Goal: Task Accomplishment & Management: Use online tool/utility

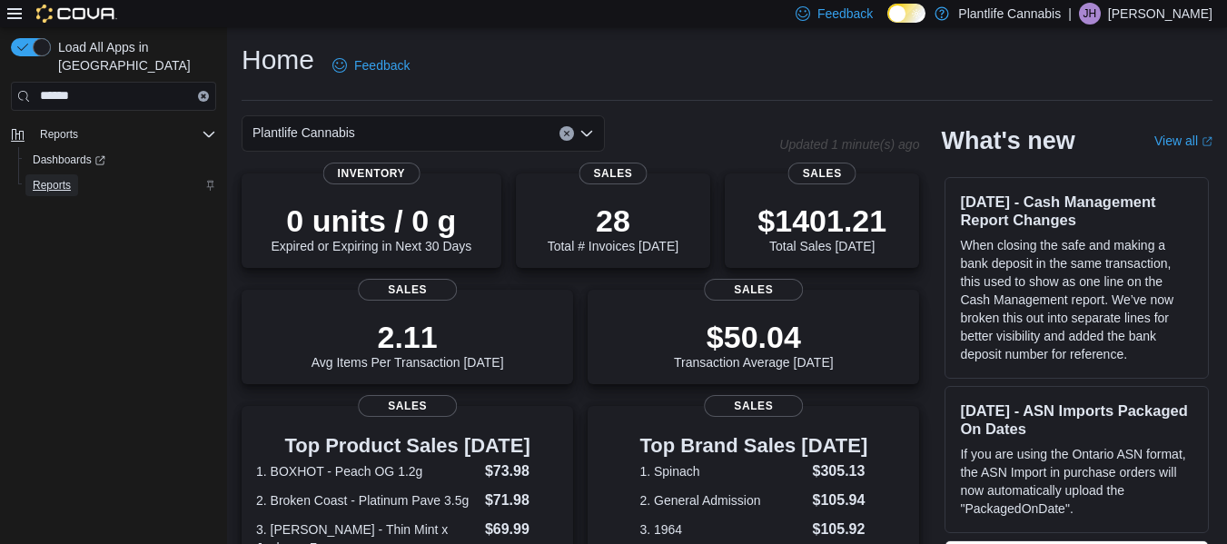
click at [36, 178] on span "Reports" at bounding box center [52, 185] width 38 height 15
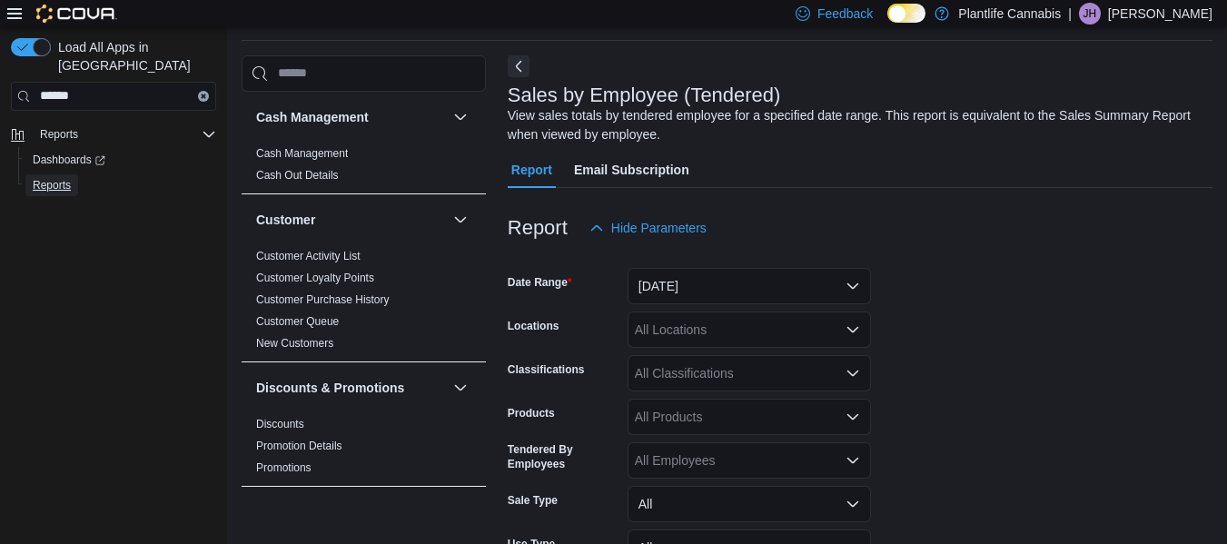
scroll to position [61, 0]
click at [759, 280] on button "Yesterday" at bounding box center [748, 285] width 243 height 36
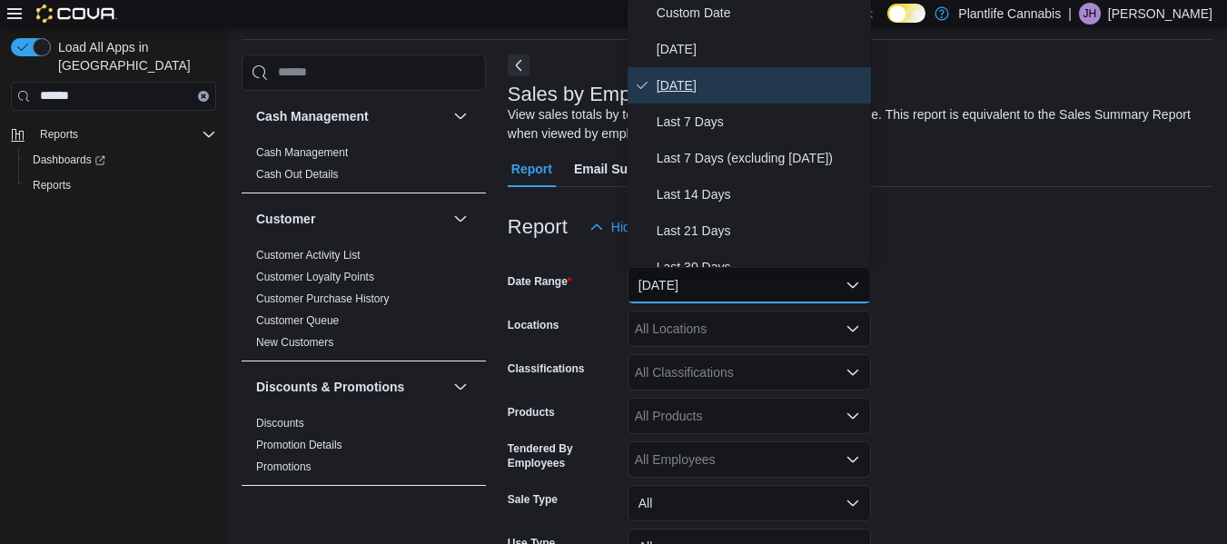
scroll to position [55, 0]
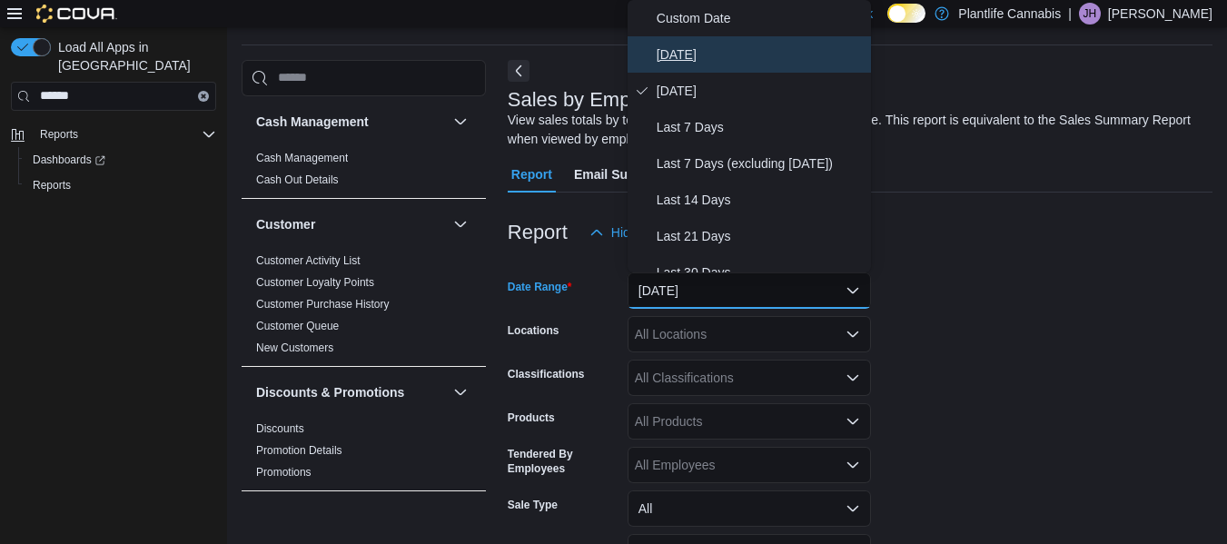
click at [678, 56] on span "[DATE]" at bounding box center [759, 55] width 207 height 22
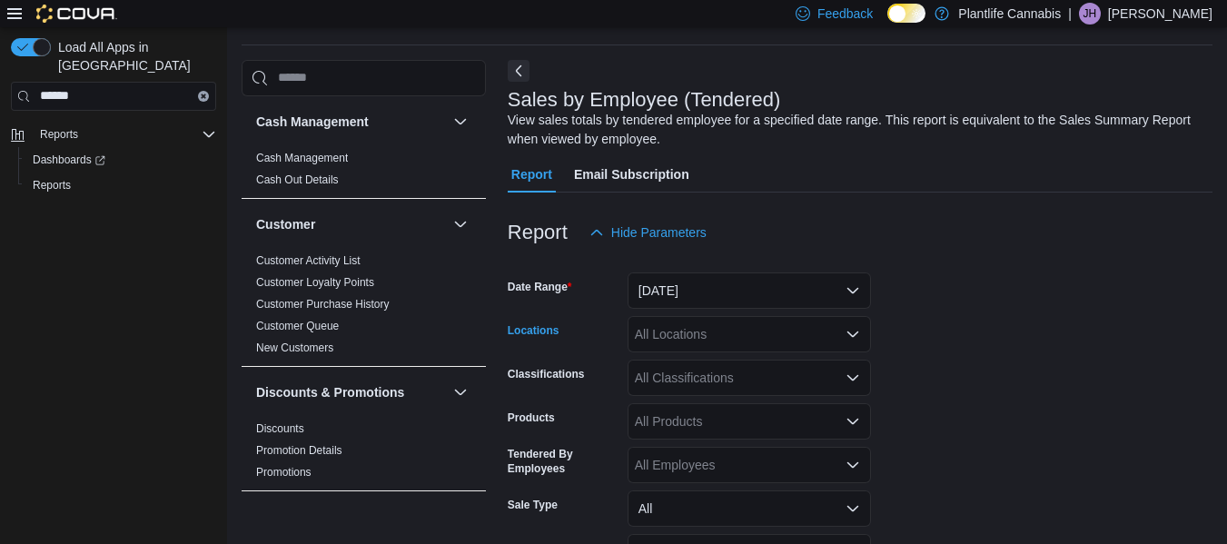
click at [722, 327] on div "All Locations" at bounding box center [748, 334] width 243 height 36
type input "***"
click at [709, 296] on span "Emerald Hills" at bounding box center [712, 301] width 74 height 18
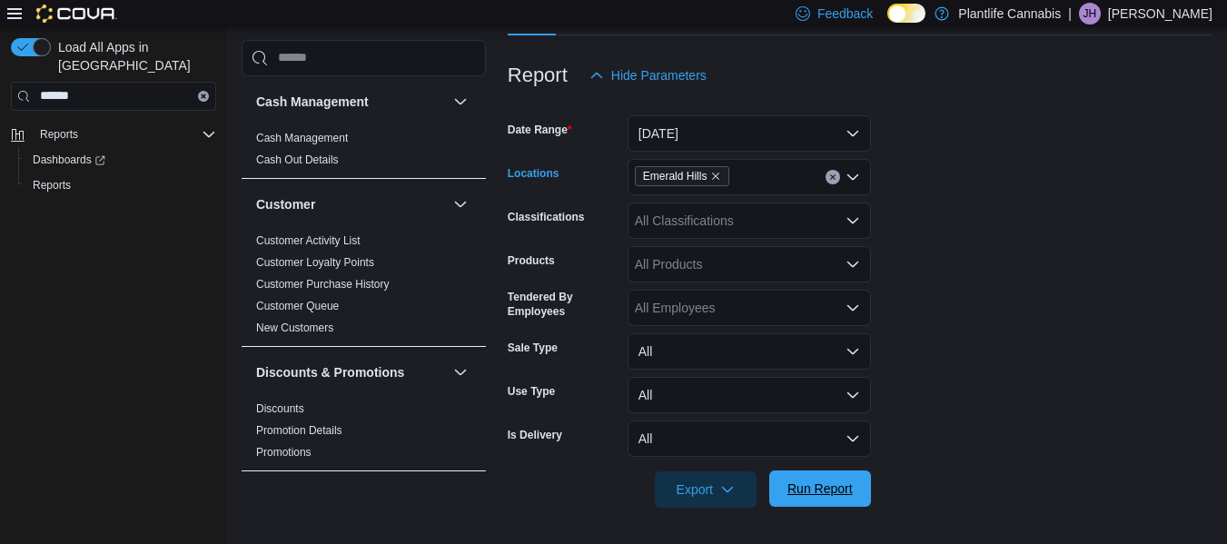
click at [820, 494] on span "Run Report" at bounding box center [819, 488] width 65 height 18
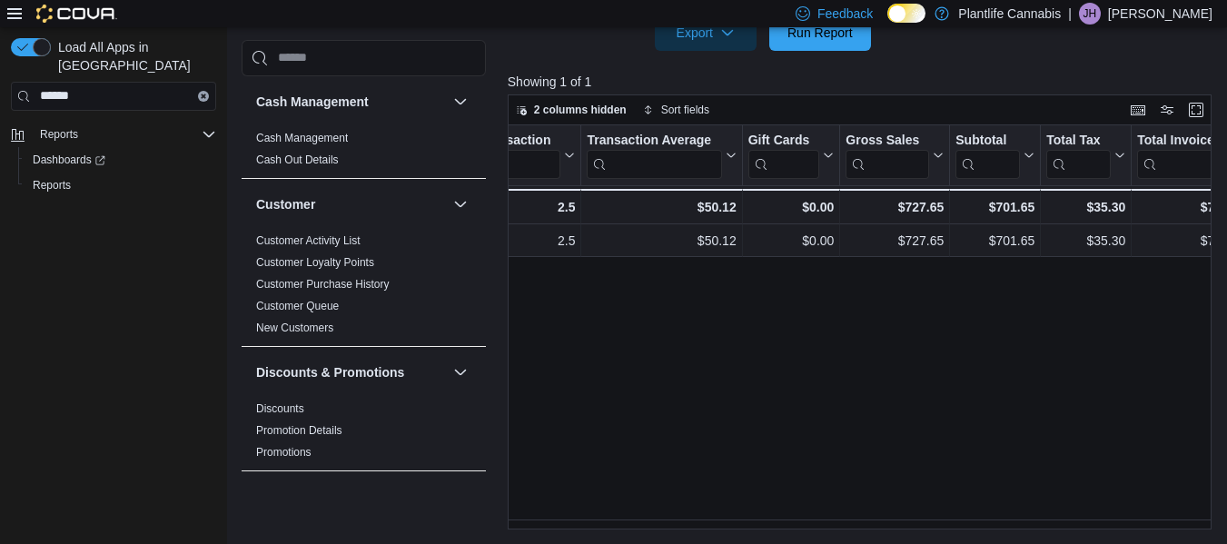
scroll to position [0, 745]
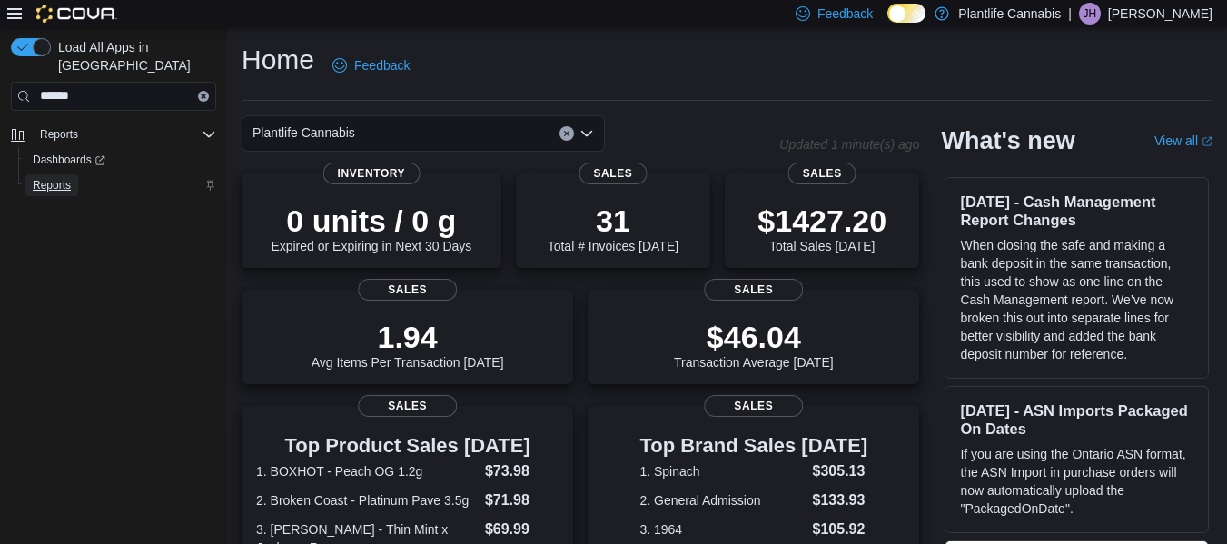
click at [46, 178] on span "Reports" at bounding box center [52, 185] width 38 height 15
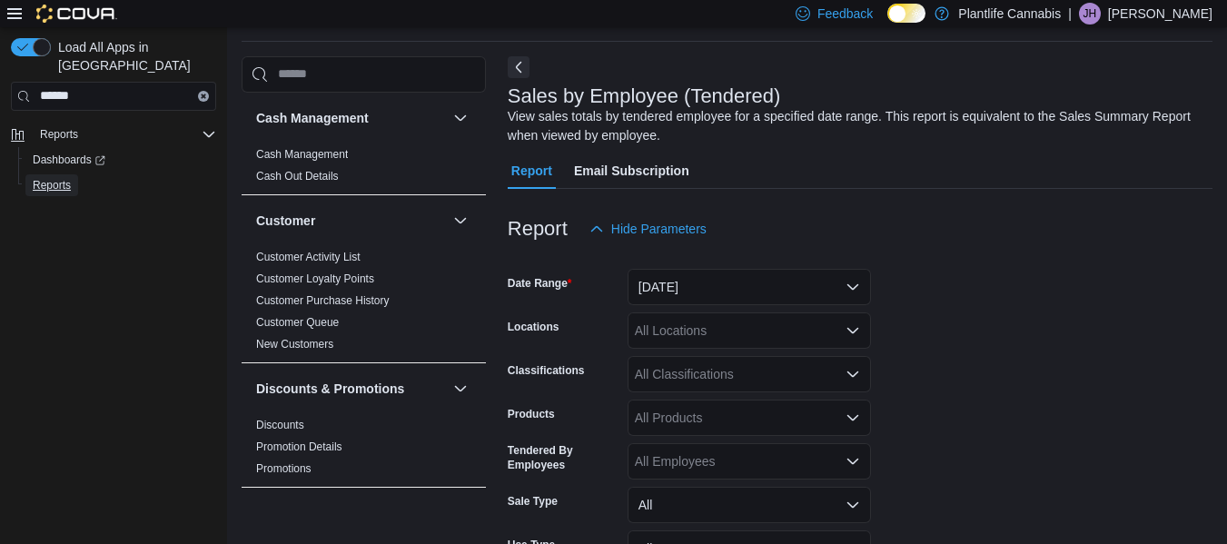
scroll to position [61, 0]
click at [704, 277] on button "[DATE]" at bounding box center [748, 285] width 243 height 36
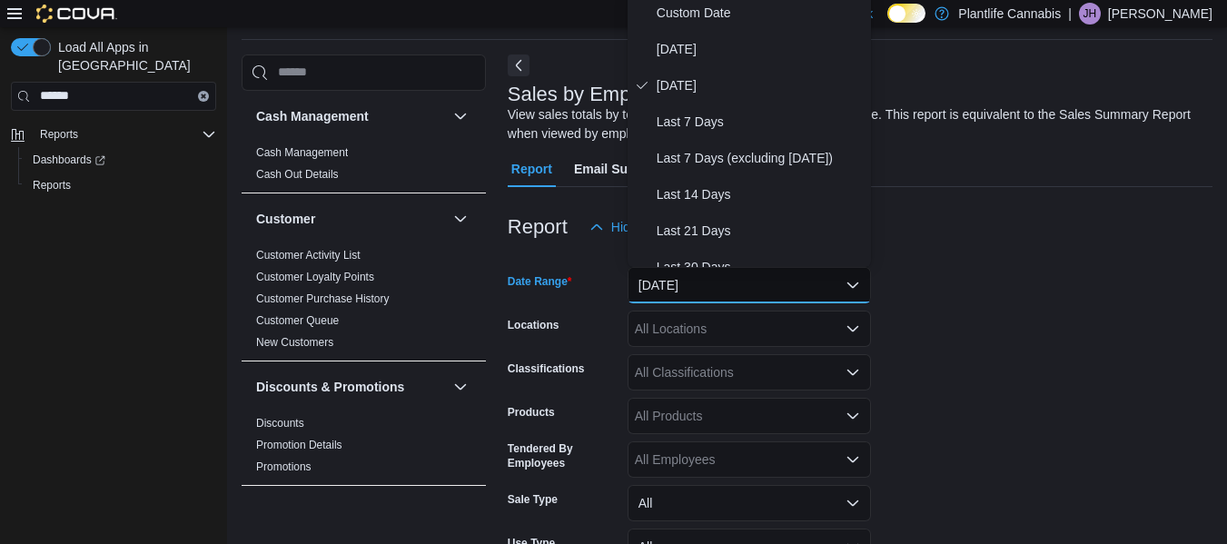
scroll to position [55, 0]
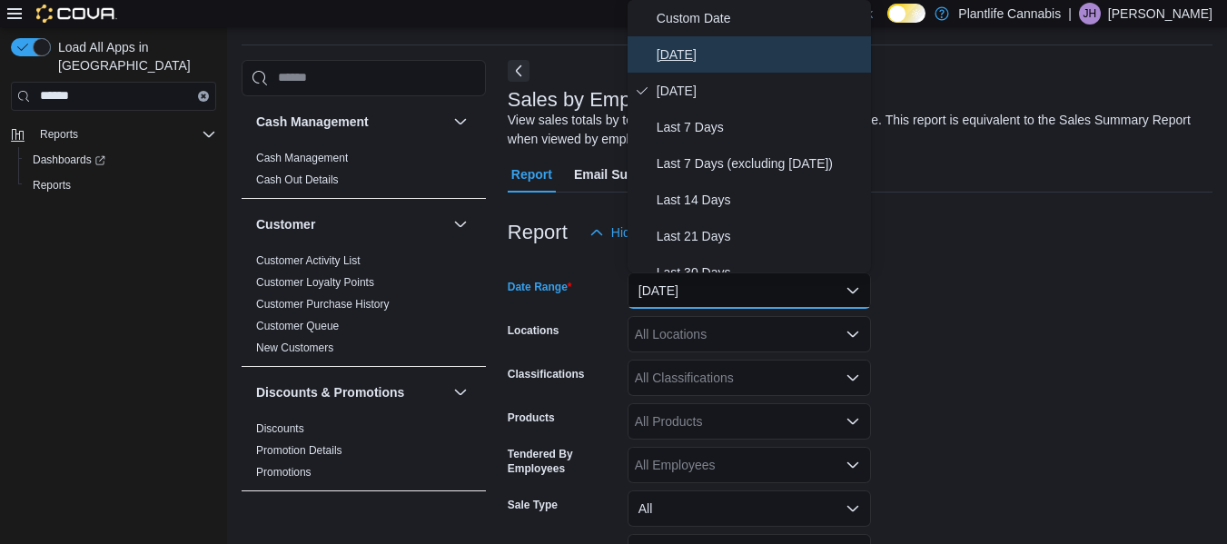
click at [675, 48] on span "[DATE]" at bounding box center [759, 55] width 207 height 22
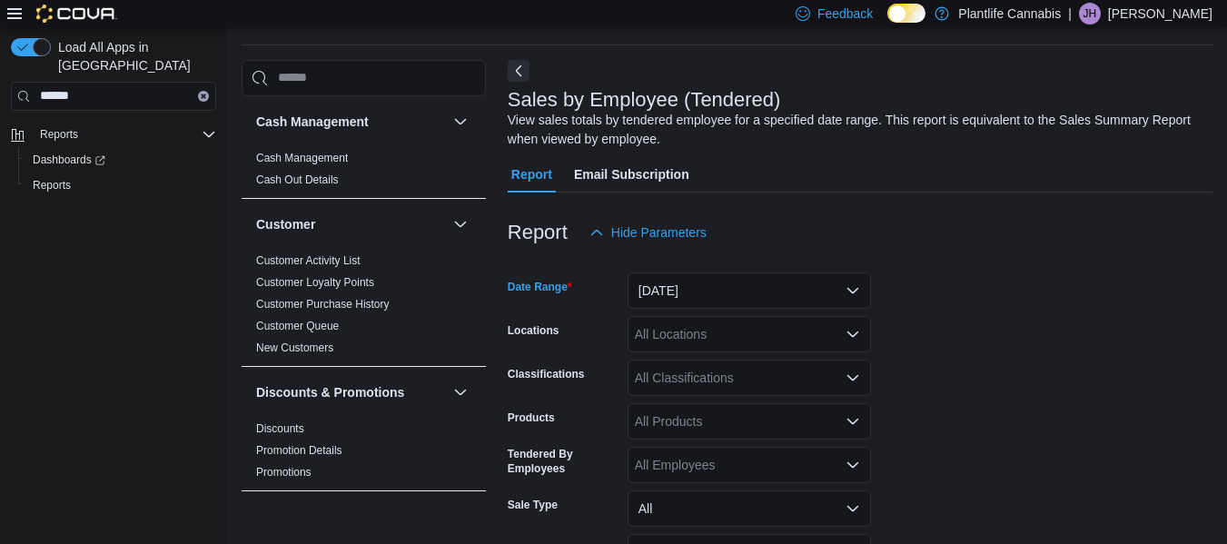
click at [703, 334] on div "All Locations" at bounding box center [748, 334] width 243 height 36
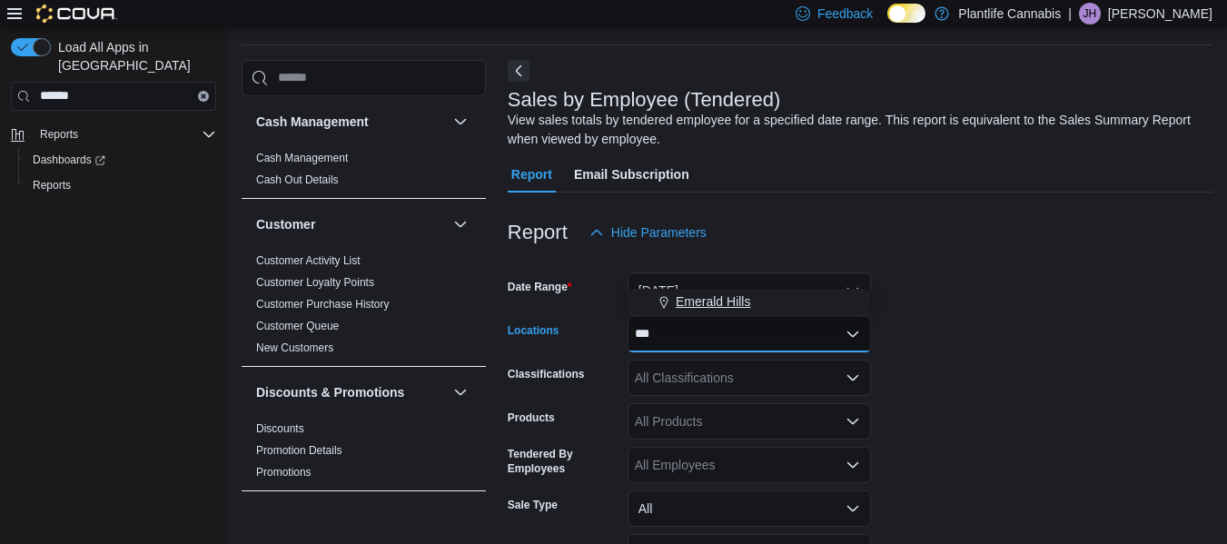
type input "***"
click at [699, 300] on span "Emerald Hills" at bounding box center [712, 301] width 74 height 18
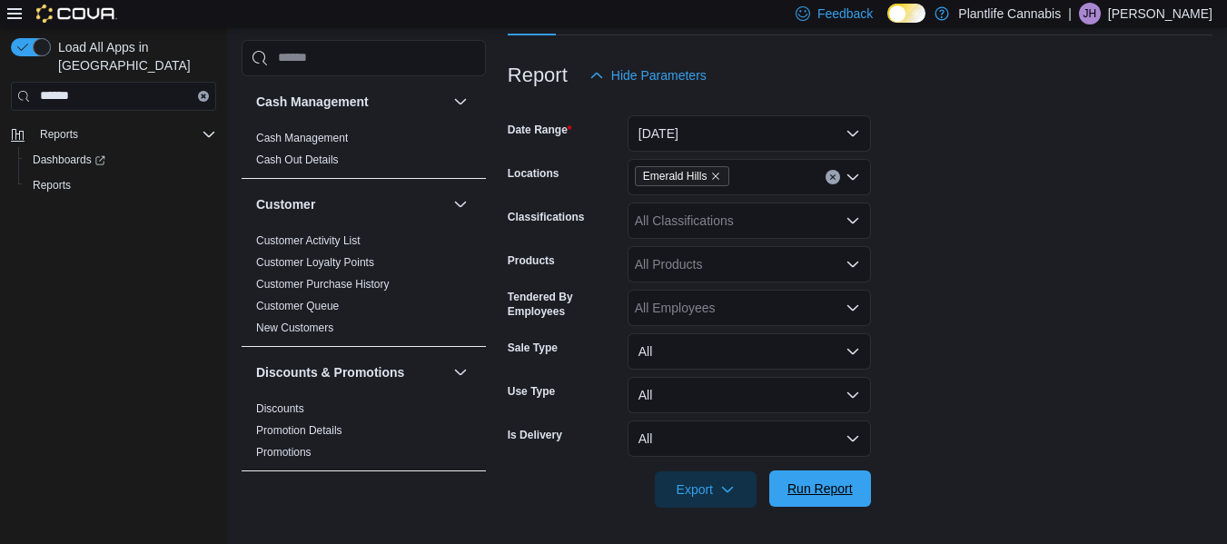
click at [801, 496] on span "Run Report" at bounding box center [819, 488] width 65 height 18
